Goal: Use online tool/utility: Utilize a website feature to perform a specific function

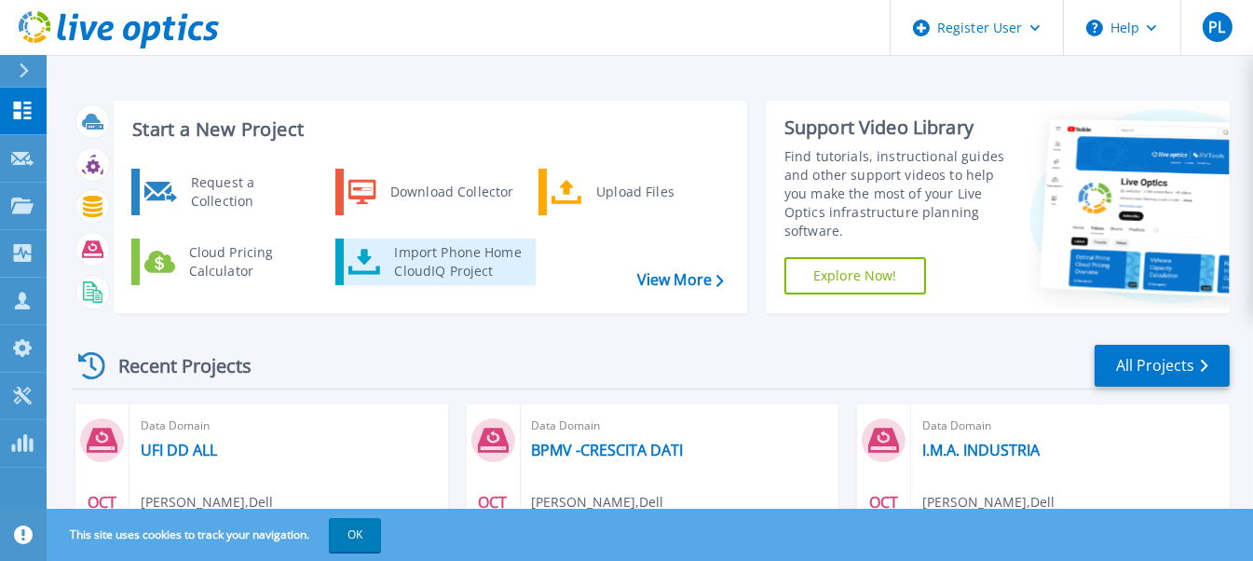
click at [495, 263] on div "Import Phone Home CloudIQ Project" at bounding box center [457, 261] width 145 height 37
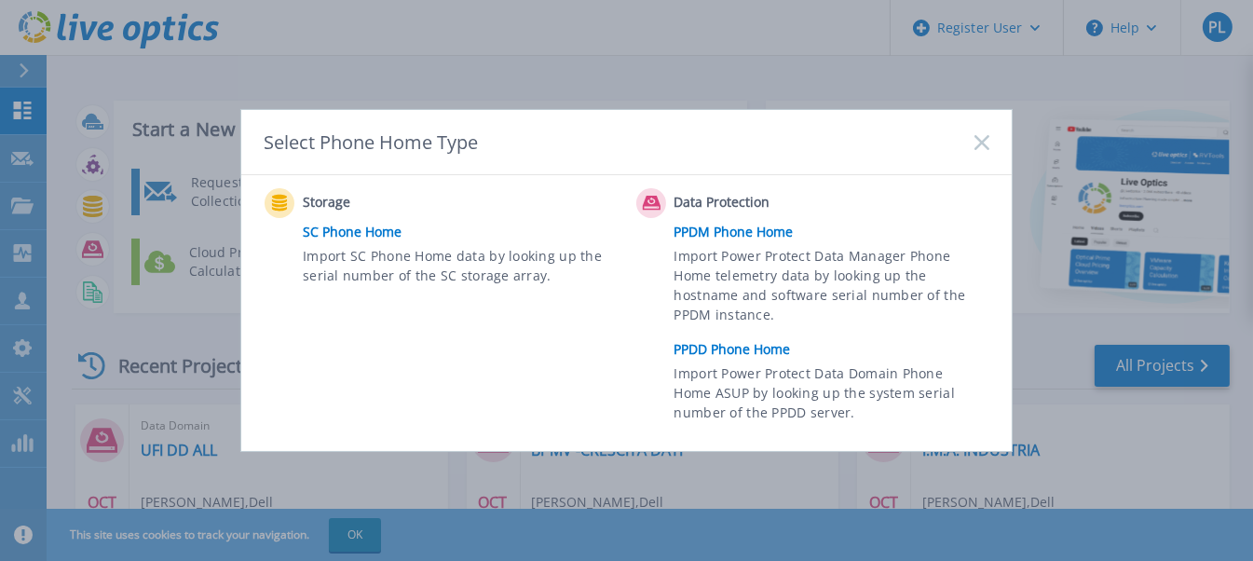
click at [694, 346] on link "PPDD Phone Home" at bounding box center [836, 349] width 324 height 28
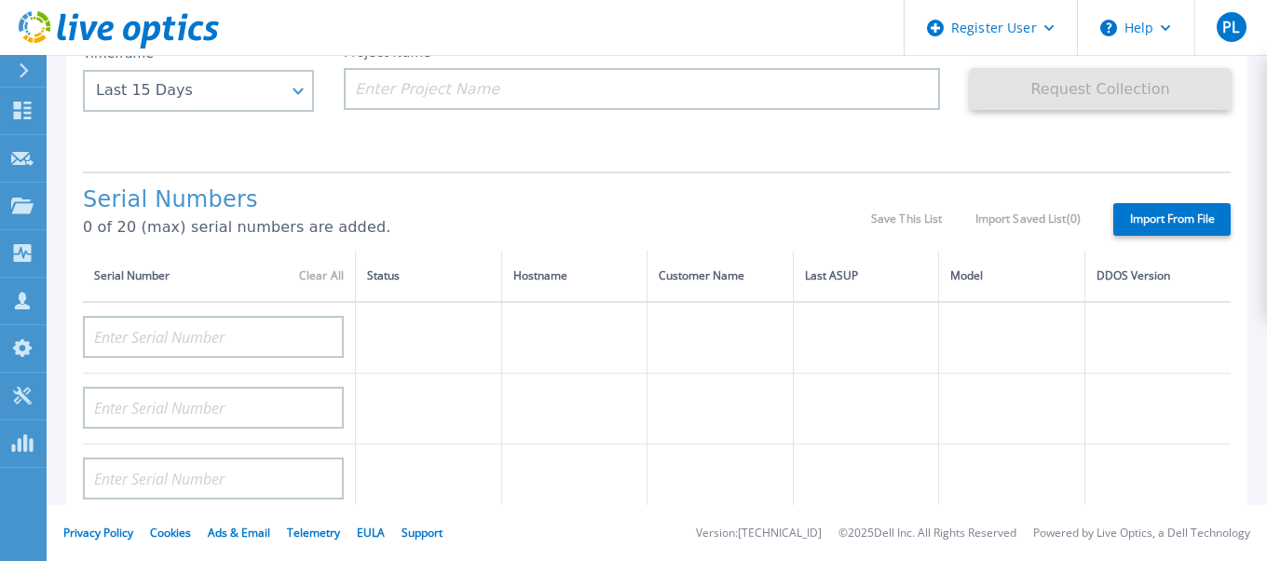
scroll to position [186, 0]
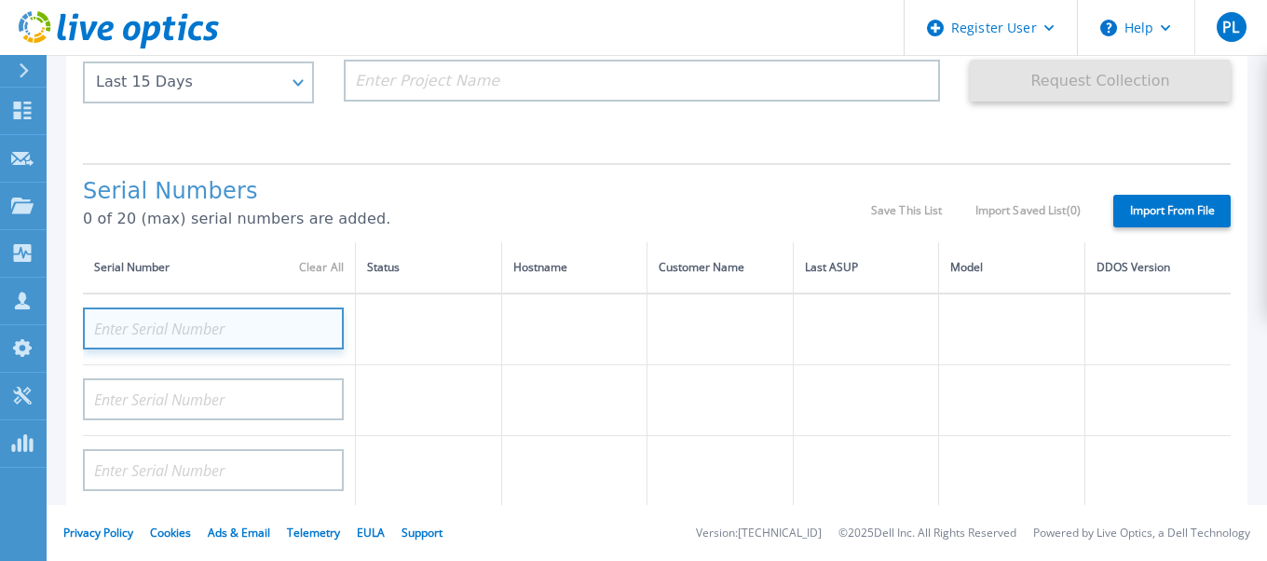
click at [216, 322] on input at bounding box center [213, 328] width 261 height 42
paste input "CKM00202001123"
type input "CKM00202001123"
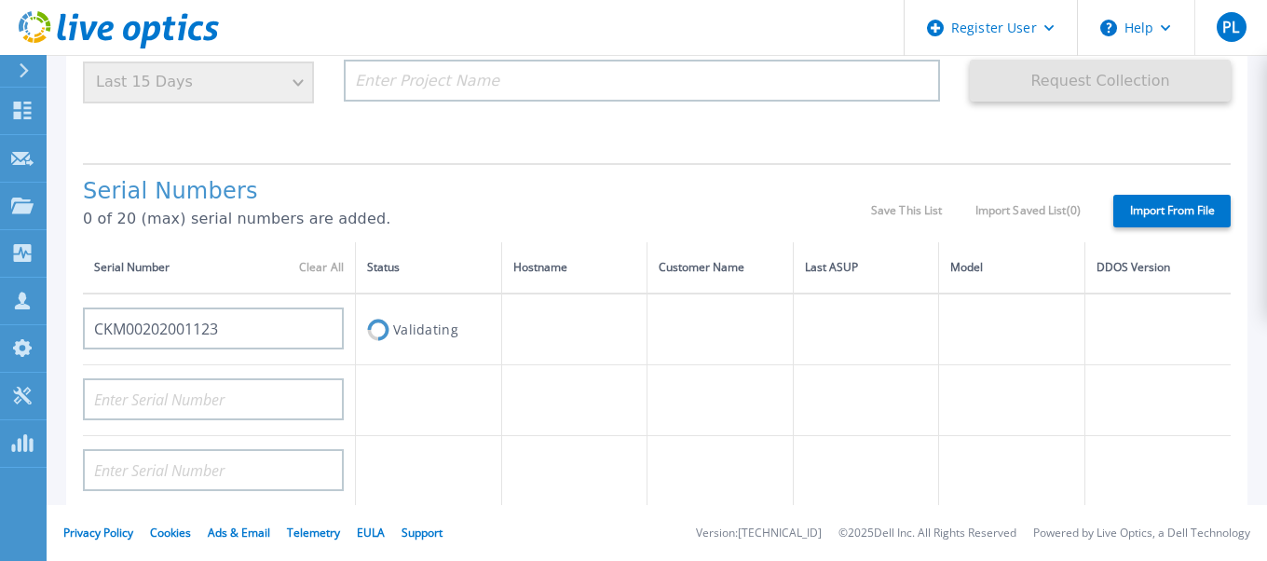
click at [533, 311] on td at bounding box center [574, 329] width 146 height 72
